Goal: Navigation & Orientation: Find specific page/section

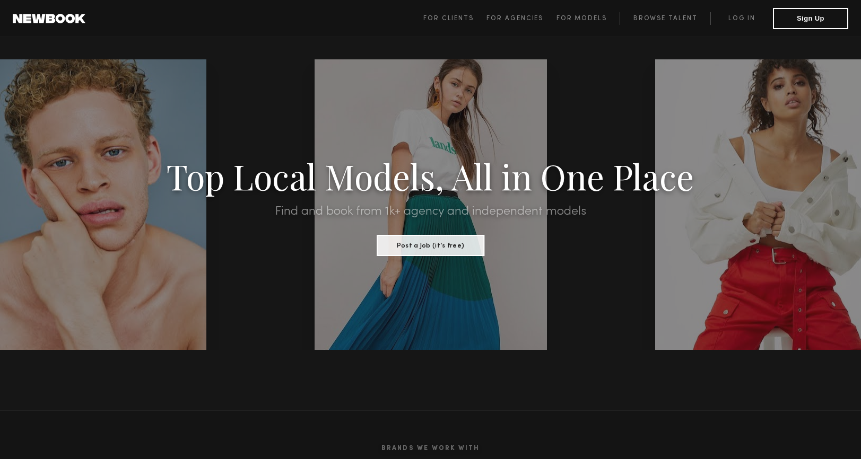
scroll to position [7, 0]
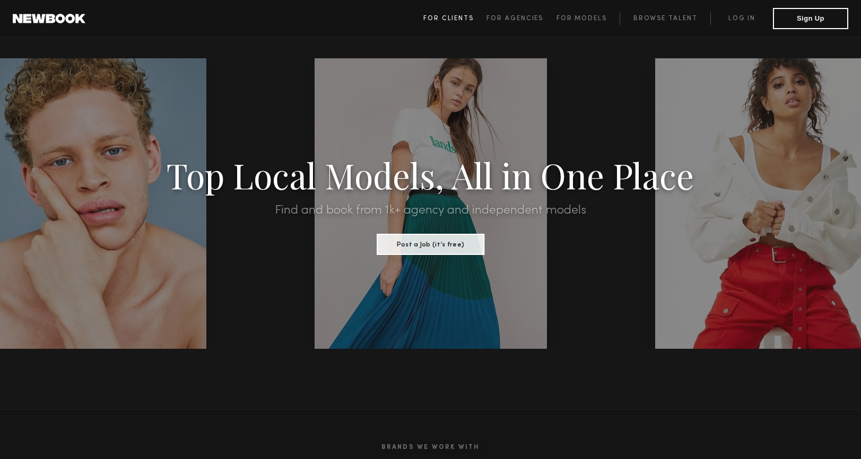
click at [460, 21] on link "For Clients" at bounding box center [454, 18] width 63 height 13
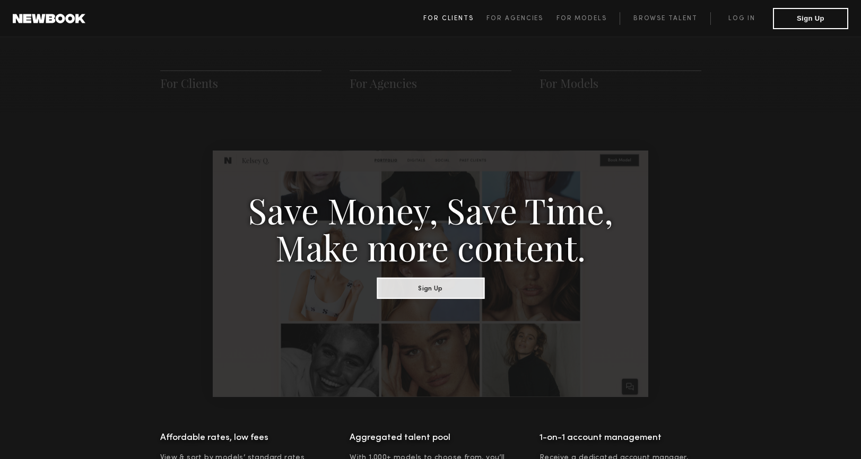
scroll to position [529, 0]
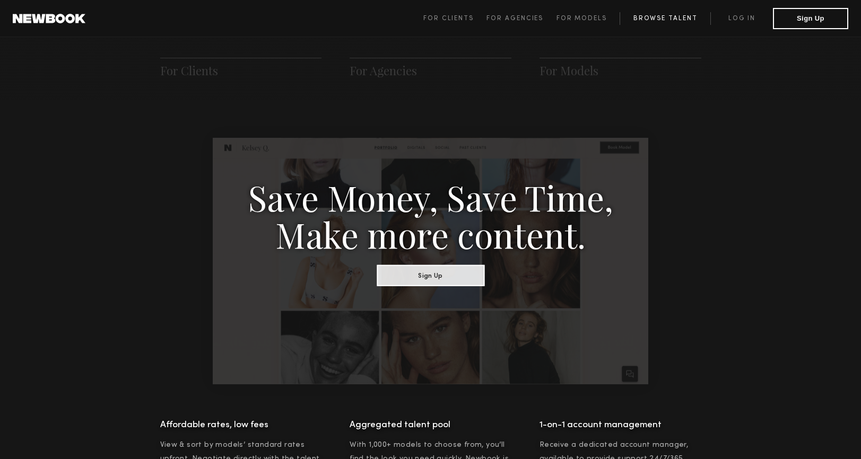
click at [661, 20] on link "Browse Talent" at bounding box center [664, 18] width 91 height 13
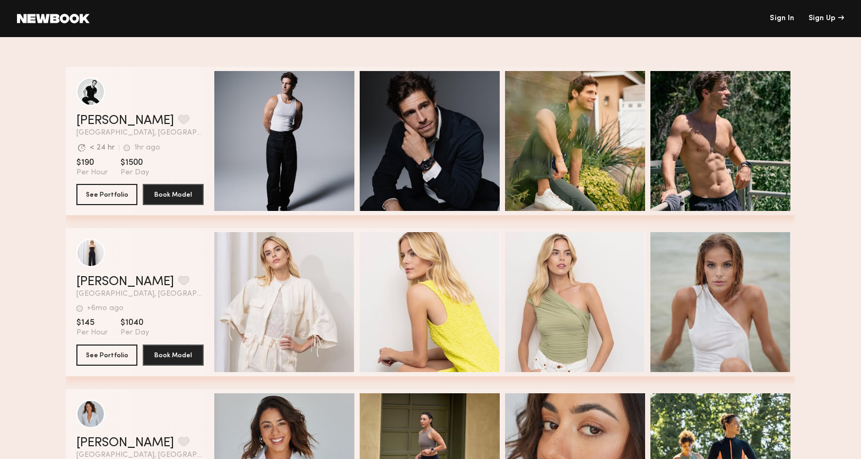
click at [781, 20] on link "Sign In" at bounding box center [781, 18] width 24 height 7
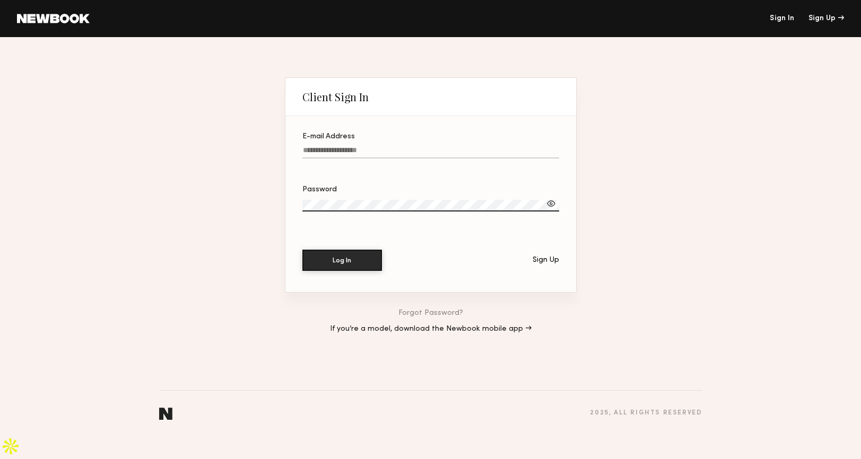
click at [363, 159] on input "E-mail Address" at bounding box center [430, 152] width 257 height 12
type input "**********"
click at [361, 209] on label "Password" at bounding box center [430, 204] width 257 height 36
click at [302, 250] on button "Log In" at bounding box center [342, 260] width 80 height 21
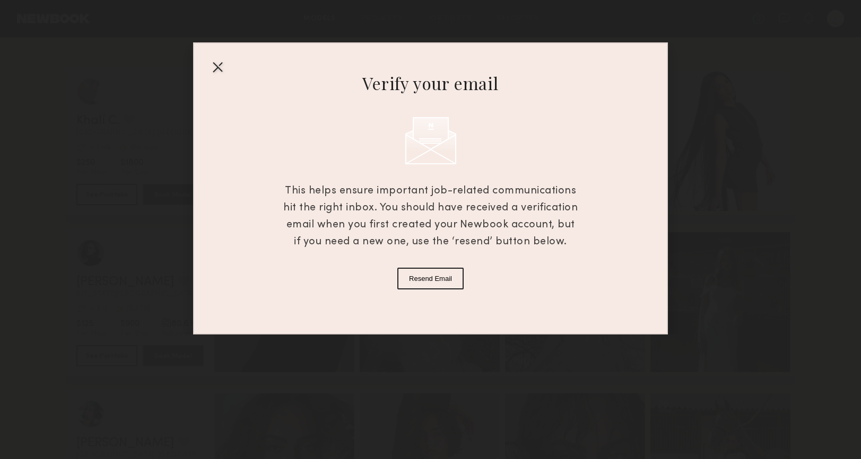
click at [220, 69] on div at bounding box center [217, 66] width 17 height 17
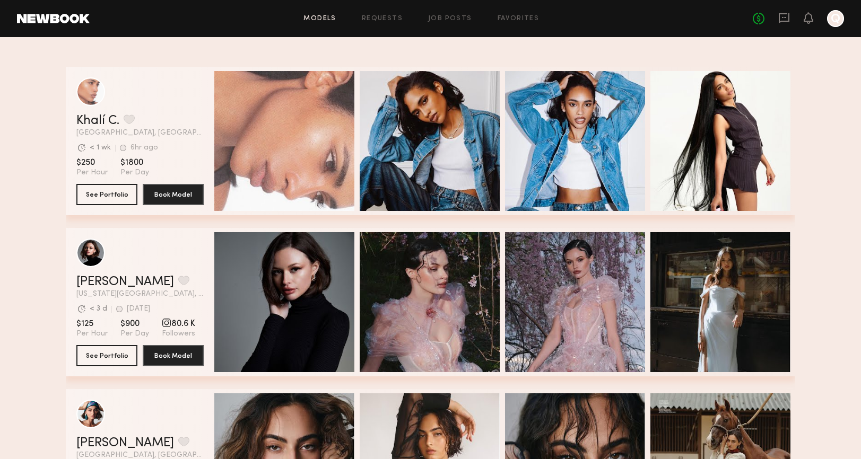
click at [330, 21] on link "Models" at bounding box center [319, 18] width 32 height 7
click at [332, 17] on link "Models" at bounding box center [319, 18] width 32 height 7
click at [783, 22] on icon at bounding box center [784, 18] width 12 height 12
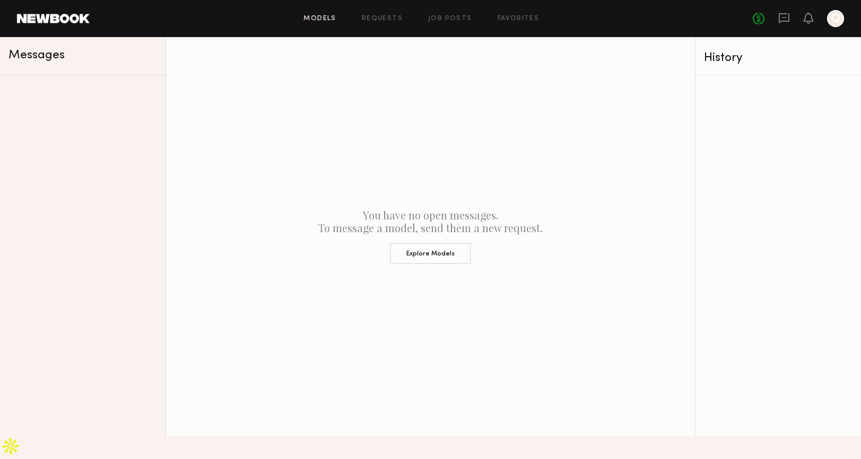
click at [314, 19] on link "Models" at bounding box center [319, 18] width 32 height 7
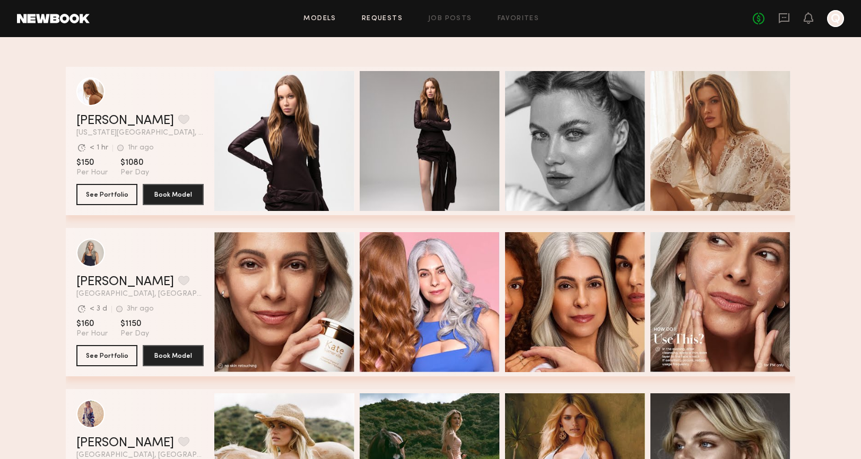
click at [390, 17] on link "Requests" at bounding box center [382, 18] width 41 height 7
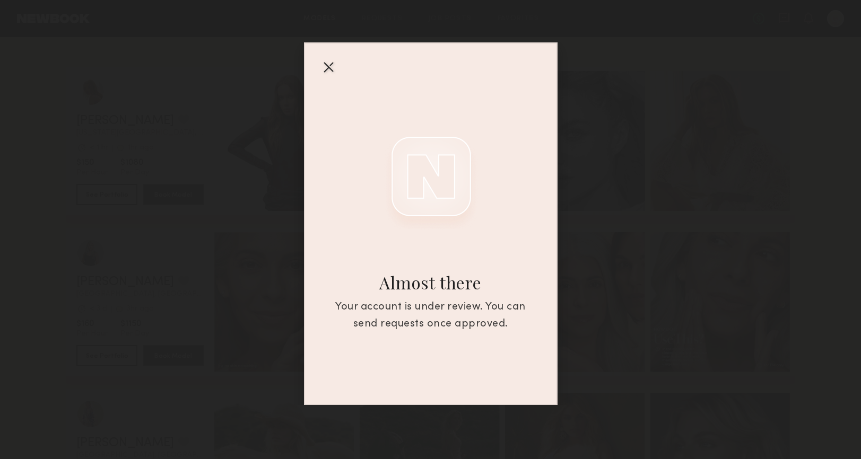
click at [327, 64] on div at bounding box center [328, 66] width 17 height 17
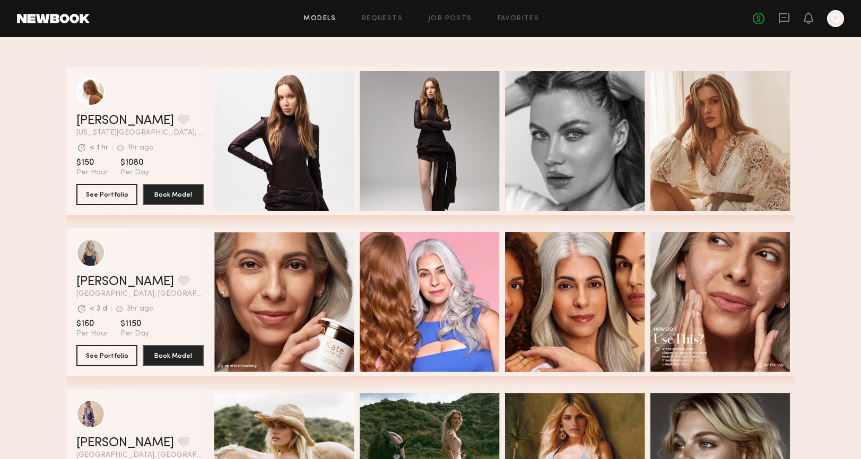
click at [442, 23] on div "Models Requests Job Posts Favorites Sign Out No fees up to $5,000 Q" at bounding box center [467, 18] width 754 height 17
click at [449, 17] on link "Job Posts" at bounding box center [450, 18] width 44 height 7
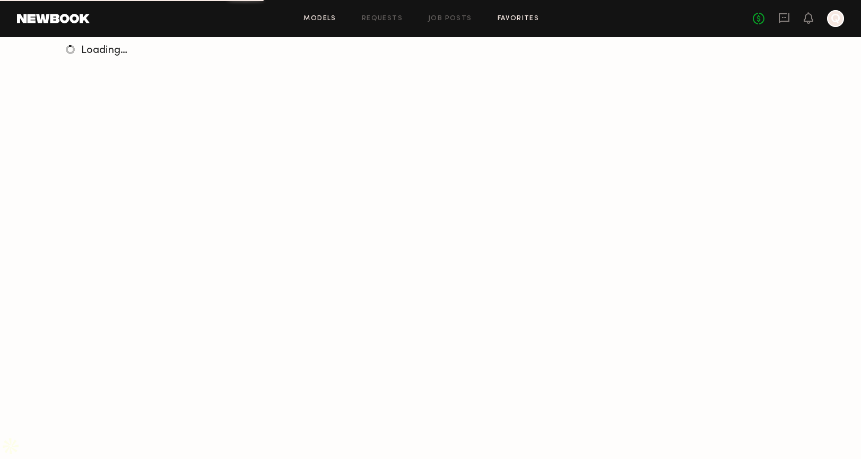
click at [499, 20] on link "Favorites" at bounding box center [518, 18] width 42 height 7
